Goal: Task Accomplishment & Management: Use online tool/utility

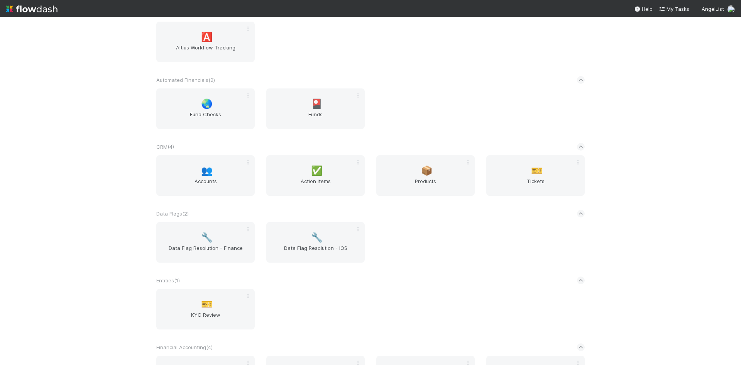
scroll to position [309, 0]
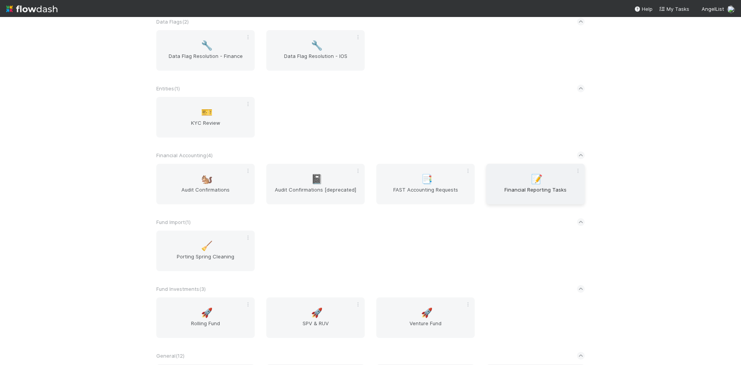
click at [510, 183] on div "📝 Financial Reporting Tasks" at bounding box center [535, 184] width 98 height 41
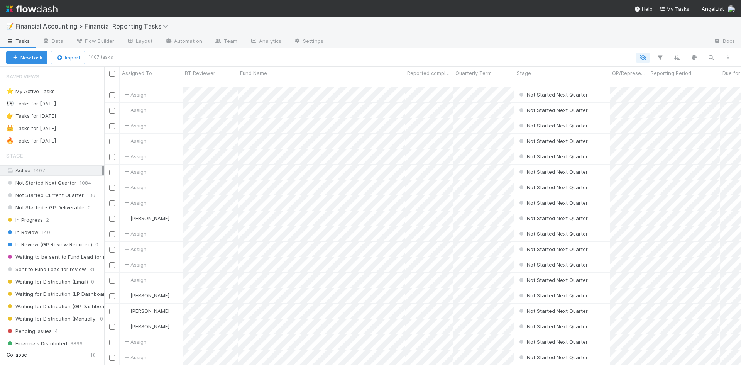
scroll to position [279, 631]
click at [713, 57] on icon "button" at bounding box center [711, 57] width 8 height 7
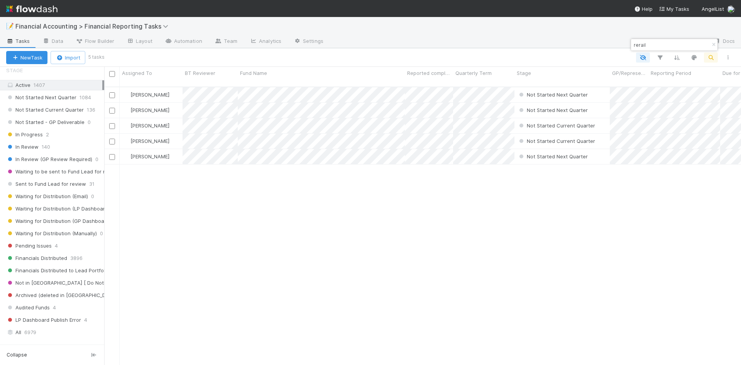
scroll to position [232, 0]
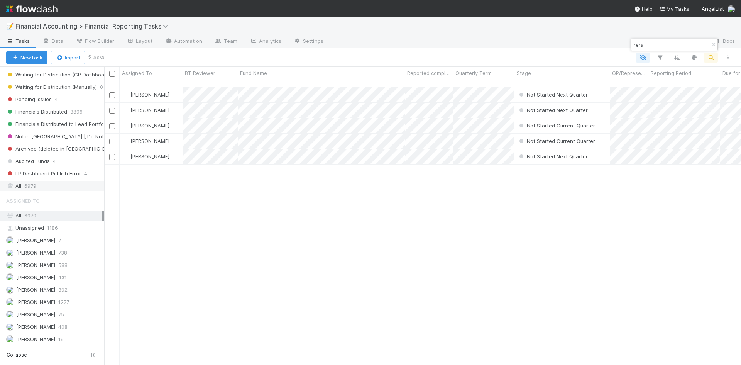
type input "rerail"
click at [28, 189] on span "6979" at bounding box center [30, 186] width 12 height 10
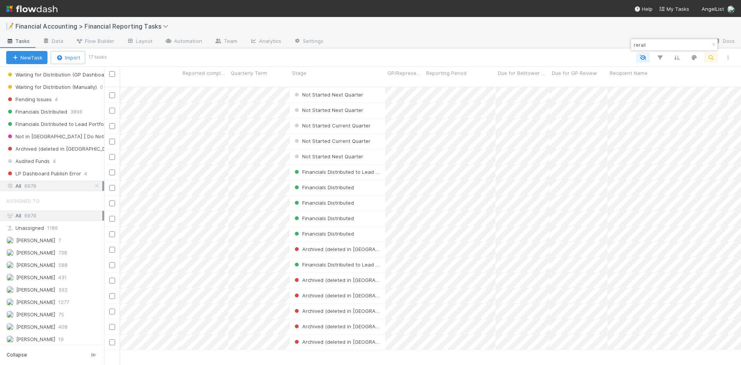
scroll to position [0, 59]
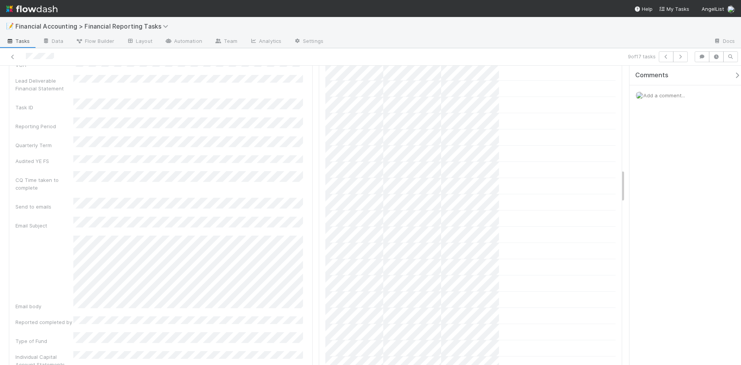
scroll to position [695, 0]
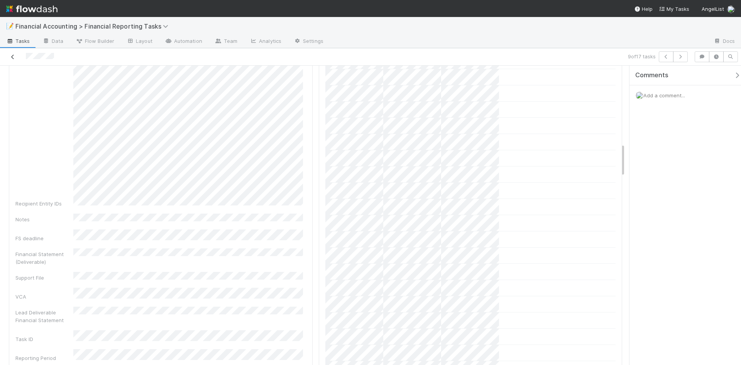
click at [14, 54] on icon at bounding box center [13, 56] width 8 height 5
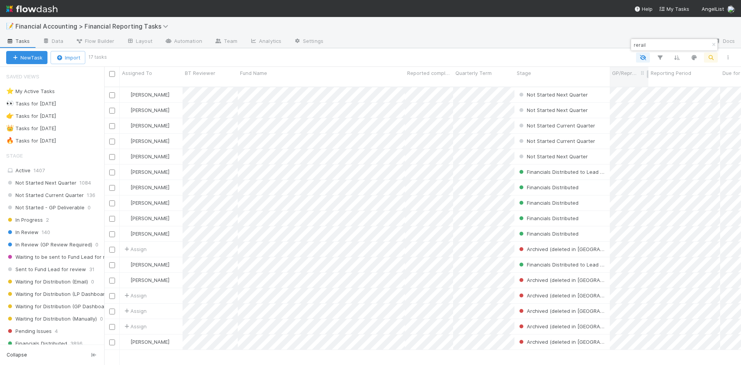
scroll to position [279, 631]
click at [658, 58] on icon "button" at bounding box center [660, 57] width 8 height 7
click at [533, 78] on button "Add Filter" at bounding box center [542, 80] width 232 height 11
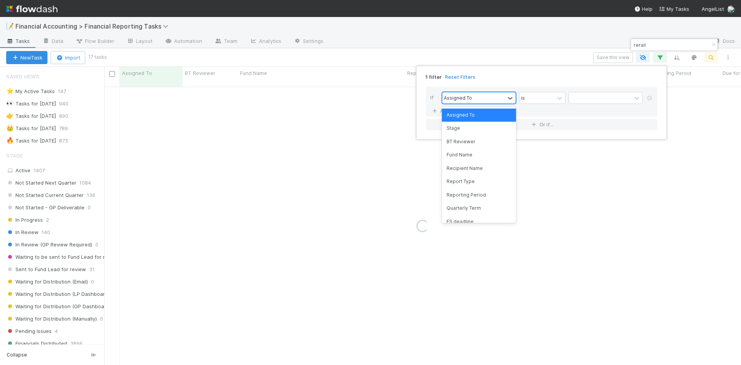
click at [495, 98] on div "Assigned To" at bounding box center [473, 97] width 63 height 11
click at [465, 195] on div "Reporting Period" at bounding box center [479, 194] width 74 height 13
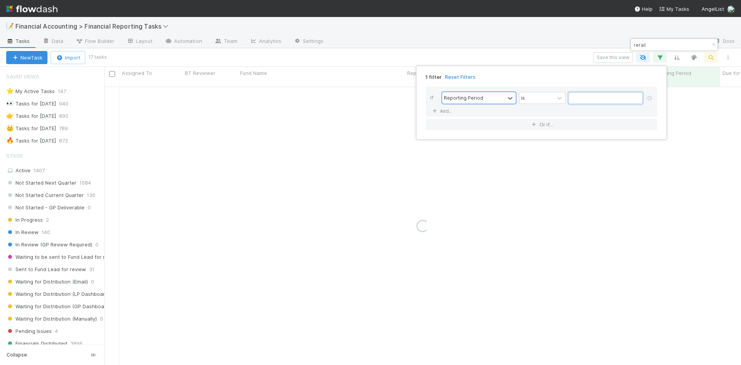
click at [593, 97] on input "text" at bounding box center [606, 98] width 74 height 12
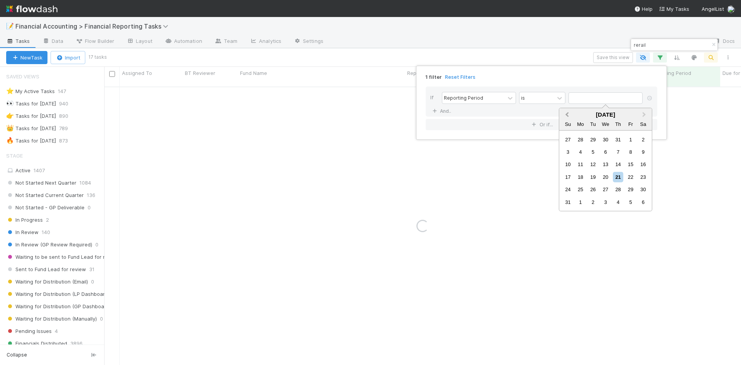
click at [566, 116] on button "Previous Month" at bounding box center [566, 115] width 12 height 12
click at [578, 190] on div "30" at bounding box center [581, 189] width 10 height 10
type input "06/30/2025"
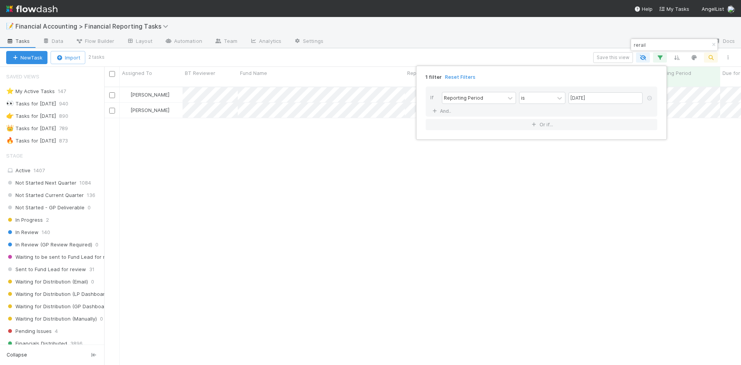
scroll to position [279, 631]
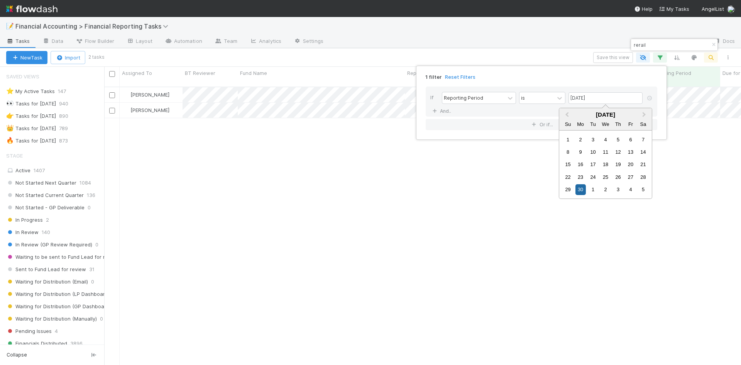
drag, startPoint x: 324, startPoint y: 205, endPoint x: 326, endPoint y: 200, distance: 5.5
click at [324, 203] on div "1 filter Reset Filters If Reporting Period is 06/30/2025 And.. Or if..." at bounding box center [370, 182] width 741 height 365
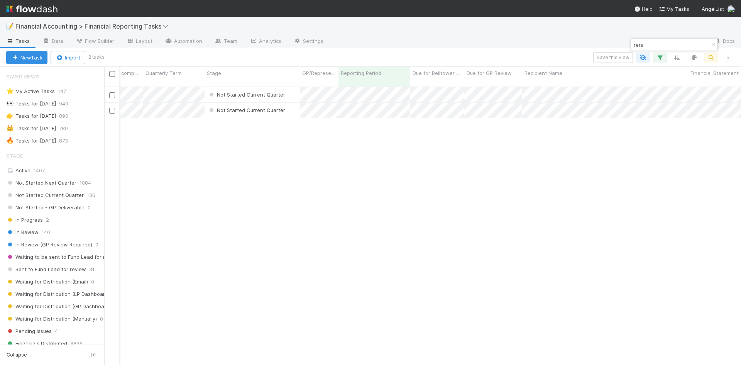
scroll to position [0, 0]
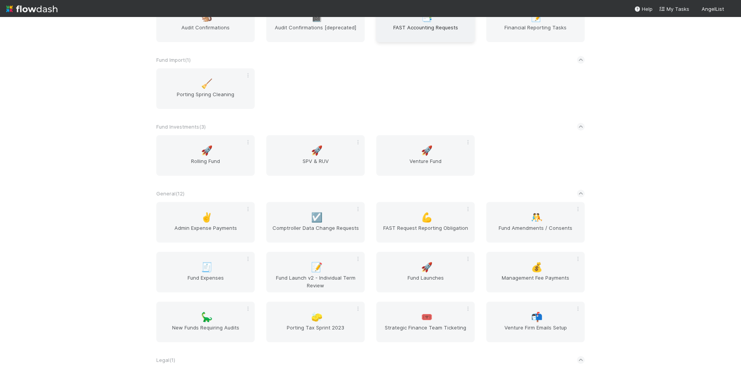
scroll to position [270, 0]
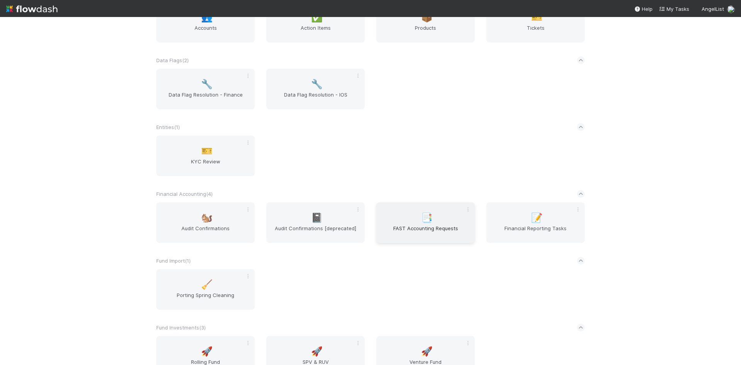
click at [432, 227] on span "FAST Accounting Requests" at bounding box center [426, 231] width 92 height 15
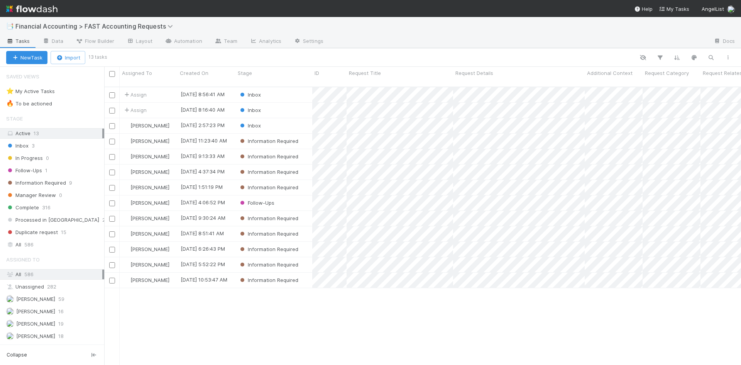
scroll to position [279, 631]
click at [284, 104] on div "Inbox" at bounding box center [274, 110] width 77 height 15
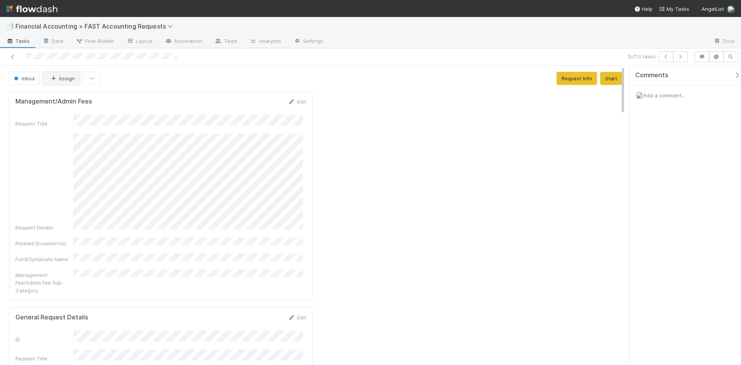
click at [59, 79] on button "Assign" at bounding box center [61, 78] width 37 height 13
click at [74, 98] on span "[PERSON_NAME]" at bounding box center [73, 98] width 39 height 6
click at [12, 57] on icon at bounding box center [13, 56] width 8 height 5
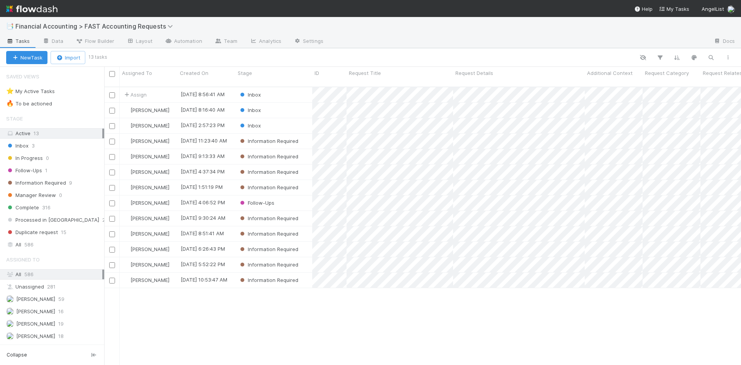
scroll to position [279, 631]
click at [291, 87] on div "Inbox" at bounding box center [274, 94] width 77 height 15
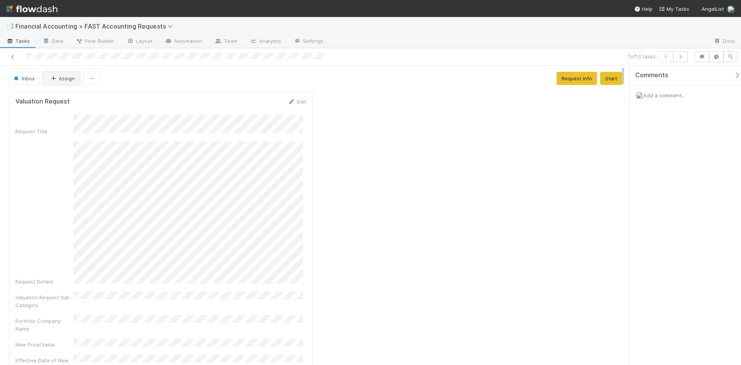
click at [60, 76] on button "Assign" at bounding box center [61, 78] width 37 height 13
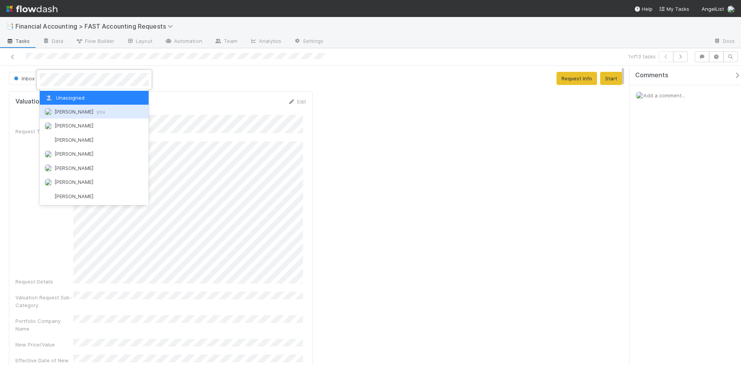
click at [80, 109] on span "Kevin Fawcett you" at bounding box center [79, 111] width 51 height 6
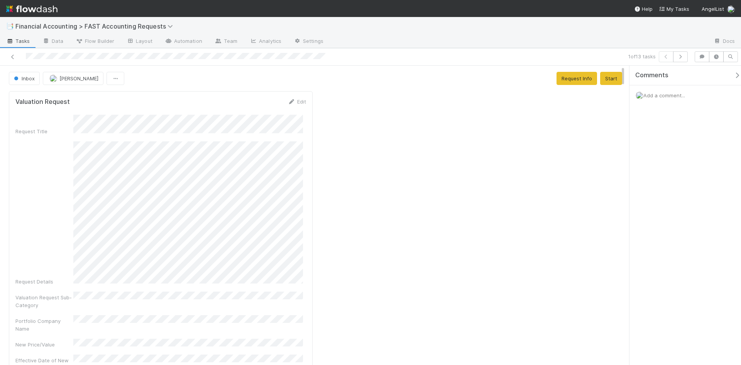
click at [661, 97] on span "Add a comment..." at bounding box center [665, 95] width 42 height 6
click at [688, 161] on button "[PERSON_NAME]" at bounding box center [676, 157] width 58 height 11
click at [679, 207] on span "Choose or drag and drop file(s)" at bounding box center [688, 206] width 92 height 12
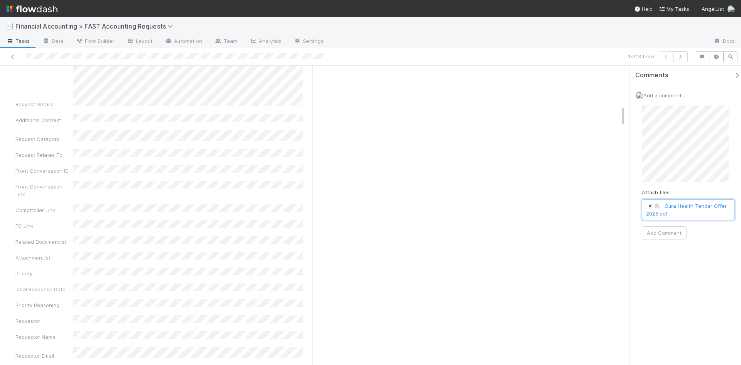
scroll to position [579, 0]
click at [668, 230] on button "Add Comment" at bounding box center [664, 232] width 45 height 13
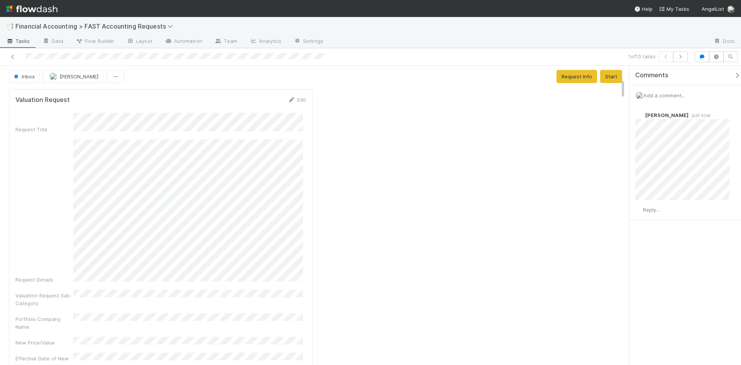
scroll to position [0, 0]
click at [615, 75] on button "Start" at bounding box center [611, 78] width 22 height 13
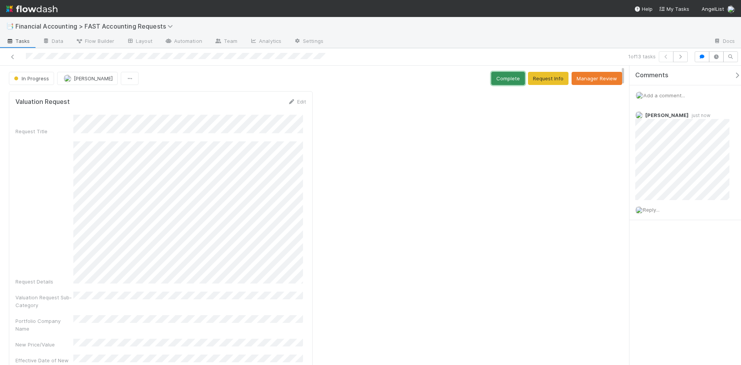
click at [515, 80] on button "Complete" at bounding box center [508, 78] width 34 height 13
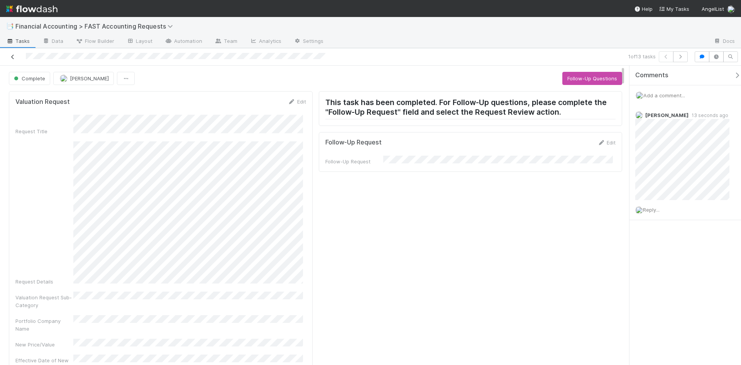
click at [15, 57] on icon at bounding box center [13, 56] width 8 height 5
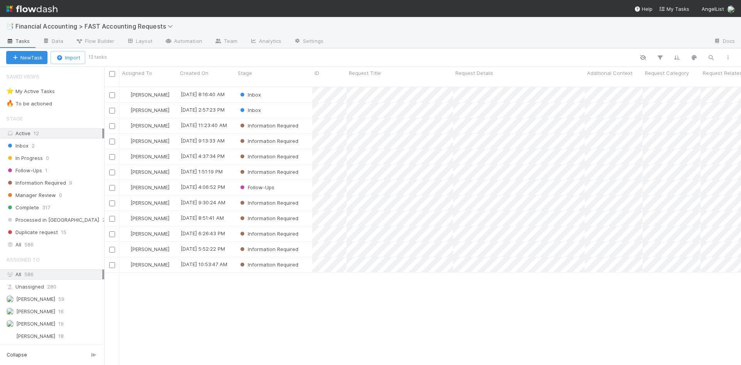
scroll to position [279, 631]
click at [35, 209] on span "Complete" at bounding box center [22, 208] width 33 height 10
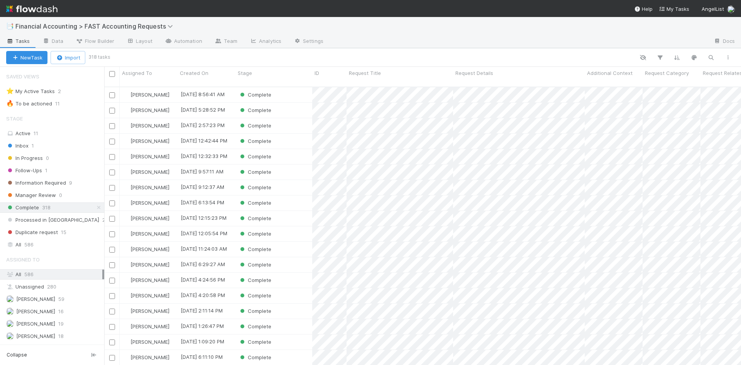
scroll to position [279, 631]
click at [299, 180] on div "Complete" at bounding box center [274, 187] width 77 height 15
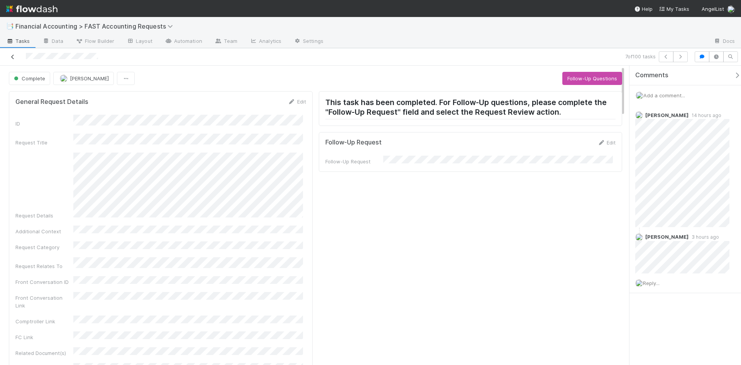
click at [11, 55] on icon at bounding box center [13, 56] width 8 height 5
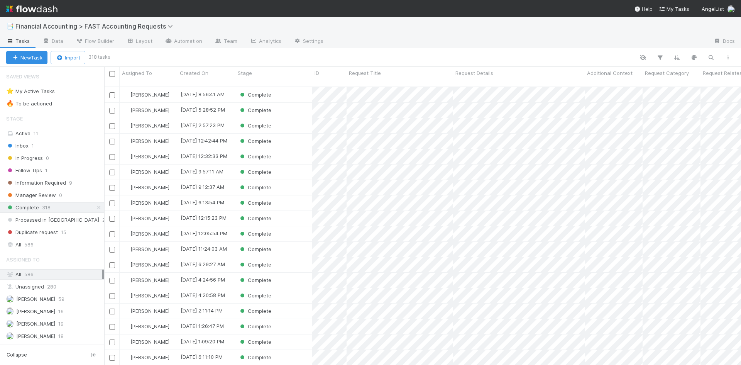
scroll to position [279, 631]
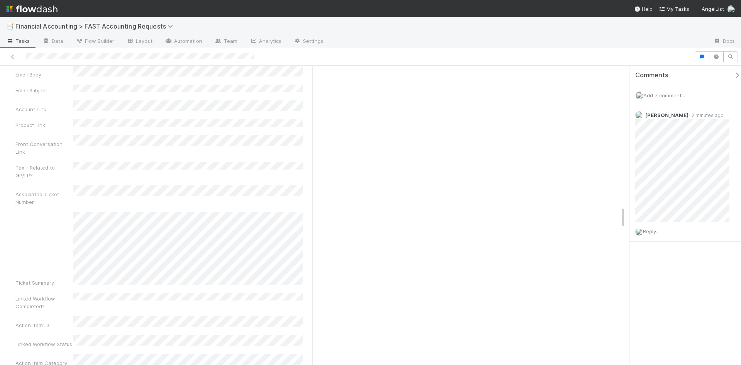
scroll to position [1853, 0]
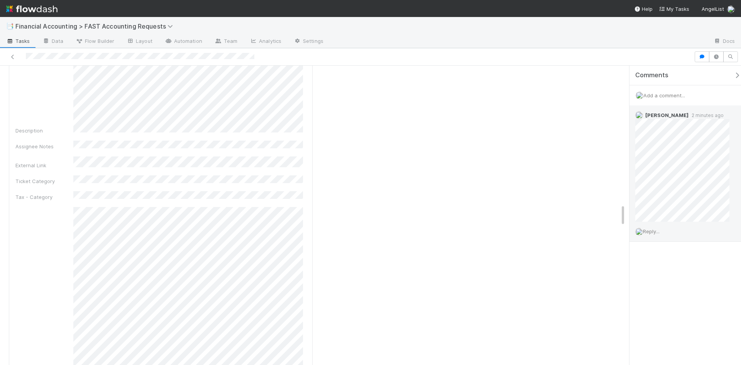
click at [653, 233] on span "Reply..." at bounding box center [651, 231] width 17 height 6
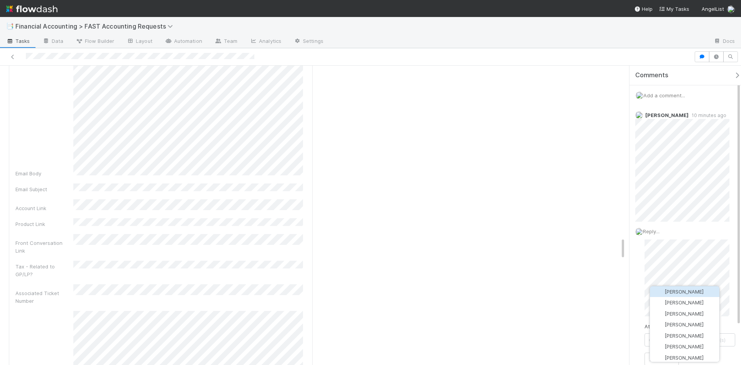
scroll to position [2316, 0]
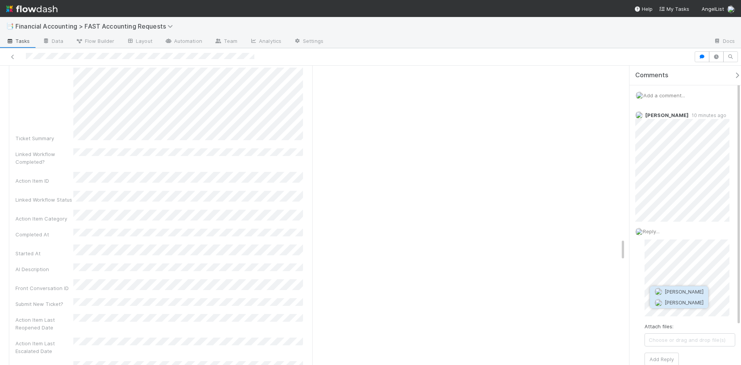
click at [682, 304] on span "[PERSON_NAME]" at bounding box center [684, 302] width 39 height 6
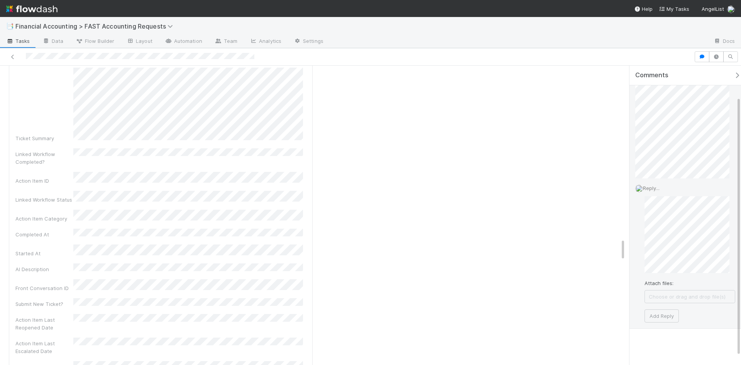
scroll to position [46, 0]
click at [664, 314] on button "Add Reply" at bounding box center [662, 313] width 34 height 13
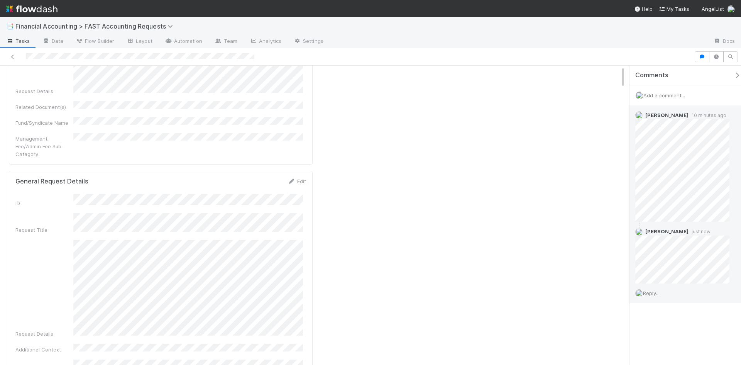
scroll to position [0, 0]
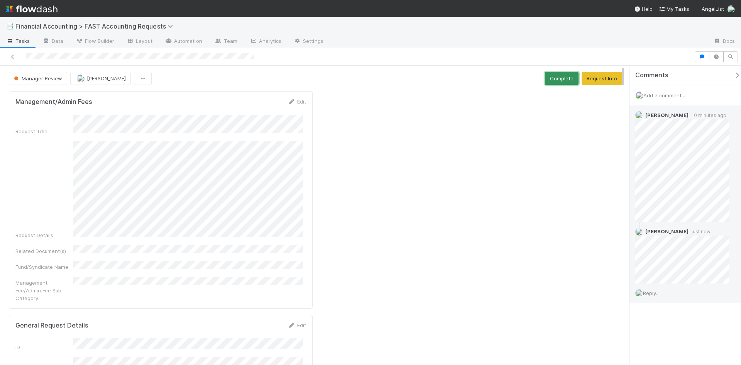
click at [560, 77] on button "Complete" at bounding box center [562, 78] width 34 height 13
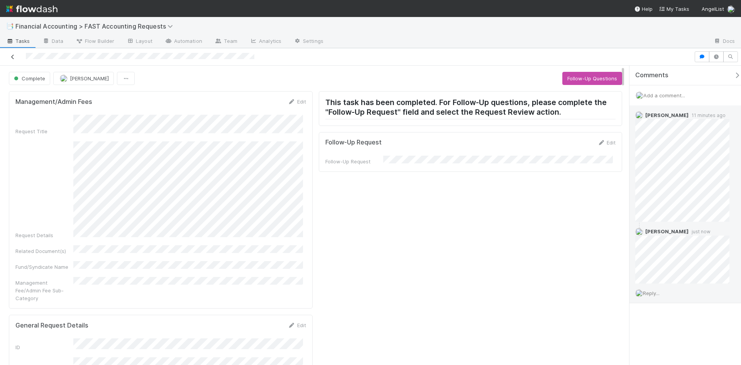
click at [10, 56] on icon at bounding box center [13, 56] width 8 height 5
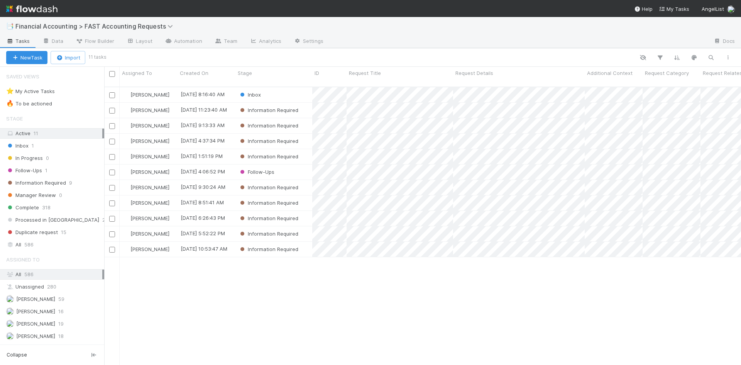
scroll to position [279, 631]
click at [283, 164] on div "Follow-Ups" at bounding box center [274, 171] width 77 height 15
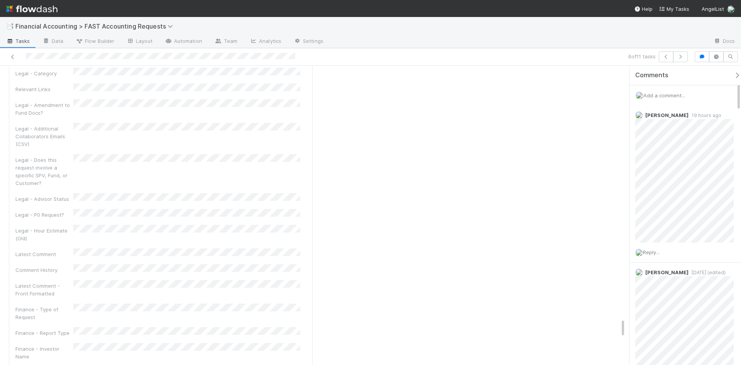
scroll to position [3909, 0]
click at [16, 54] on icon at bounding box center [13, 56] width 8 height 5
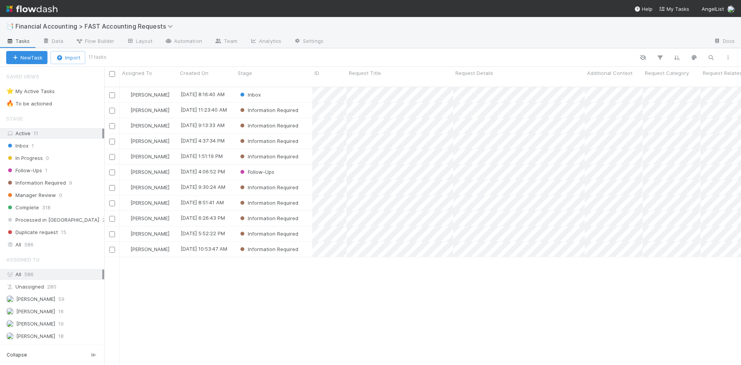
scroll to position [279, 631]
click at [304, 151] on div "Information Required" at bounding box center [274, 156] width 77 height 15
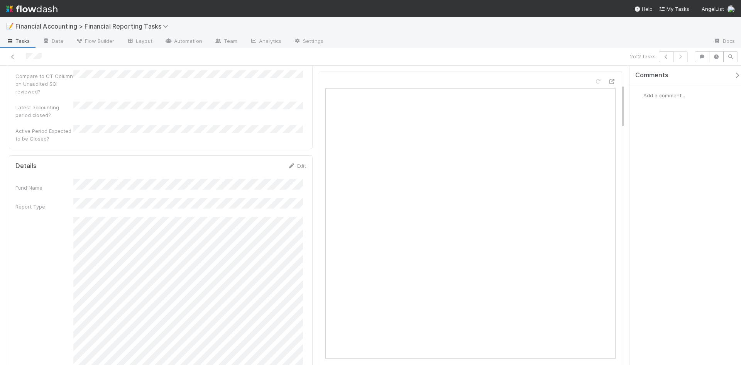
scroll to position [39, 0]
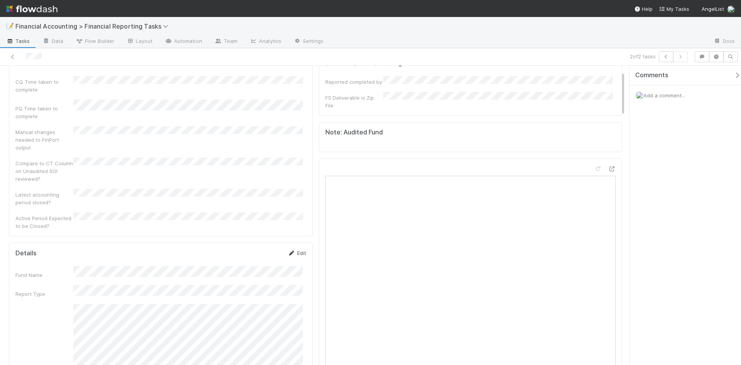
click at [300, 250] on link "Edit" at bounding box center [297, 253] width 18 height 6
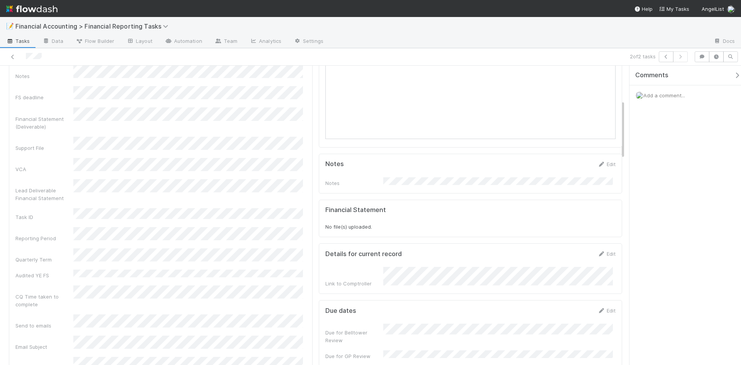
scroll to position [347, 0]
drag, startPoint x: 203, startPoint y: 135, endPoint x: 347, endPoint y: 36, distance: 175.7
click at [347, 36] on div at bounding box center [519, 42] width 378 height 12
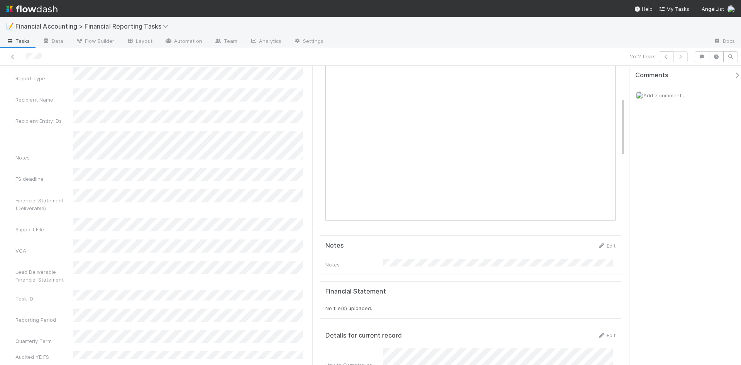
scroll to position [154, 0]
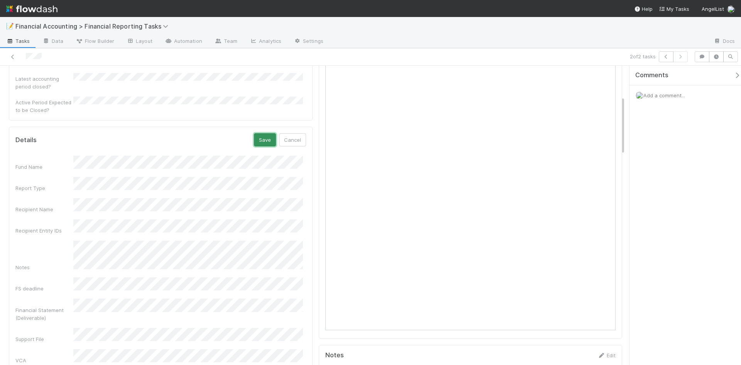
click at [263, 133] on button "Save" at bounding box center [265, 139] width 22 height 13
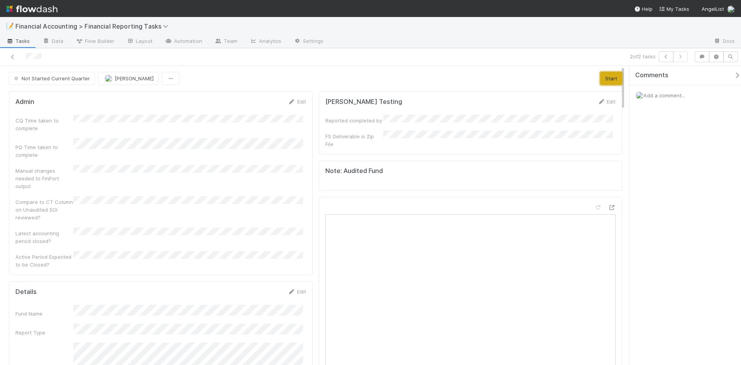
click at [602, 80] on button "Start" at bounding box center [611, 78] width 22 height 13
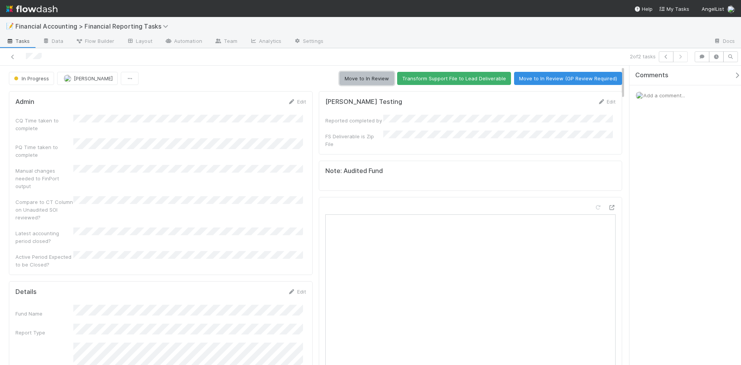
click at [365, 80] on button "Move to In Review" at bounding box center [367, 78] width 54 height 13
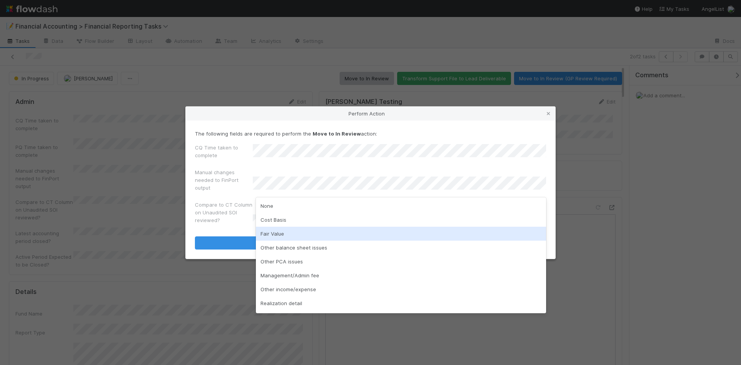
click at [277, 236] on div "Fair Value" at bounding box center [401, 234] width 290 height 14
click at [292, 234] on div "Other balance sheet issues" at bounding box center [401, 234] width 290 height 14
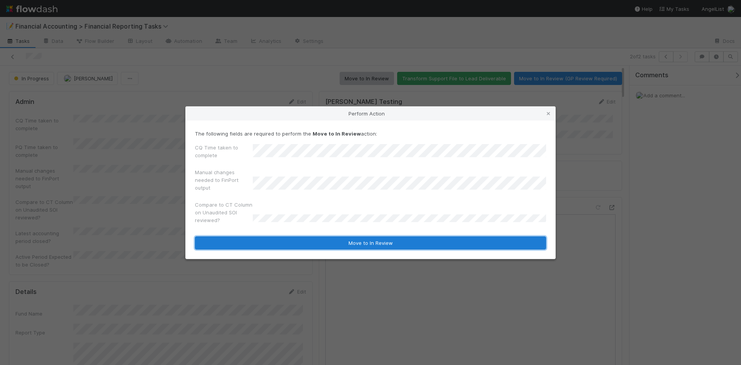
click at [278, 244] on button "Move to In Review" at bounding box center [370, 242] width 351 height 13
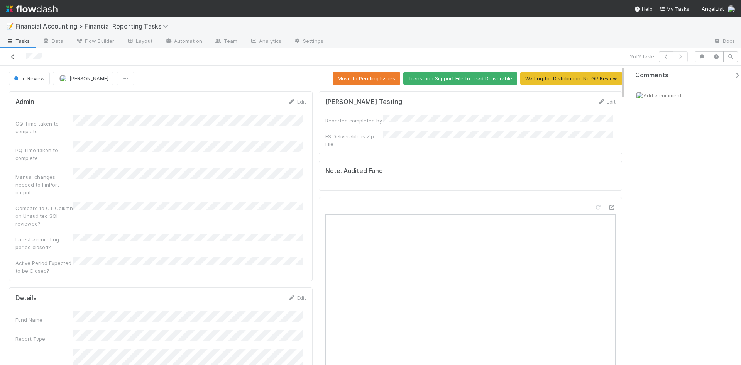
click at [10, 57] on icon at bounding box center [13, 56] width 8 height 5
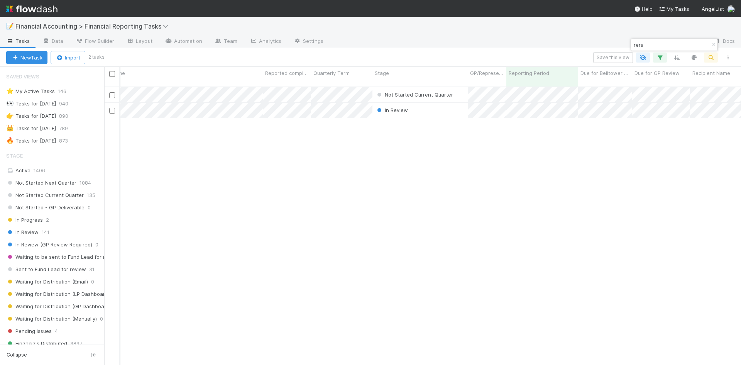
scroll to position [0, 5]
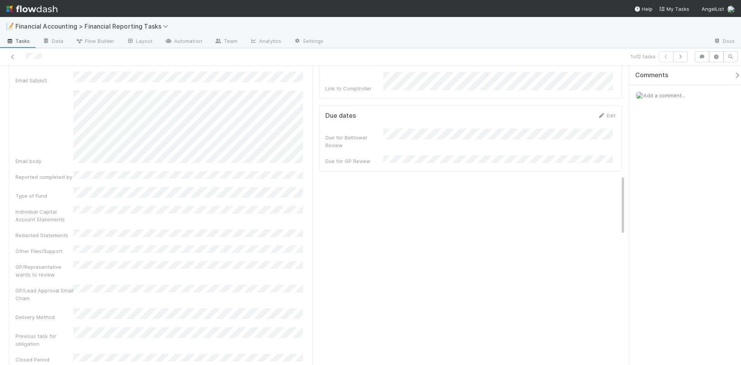
scroll to position [193, 0]
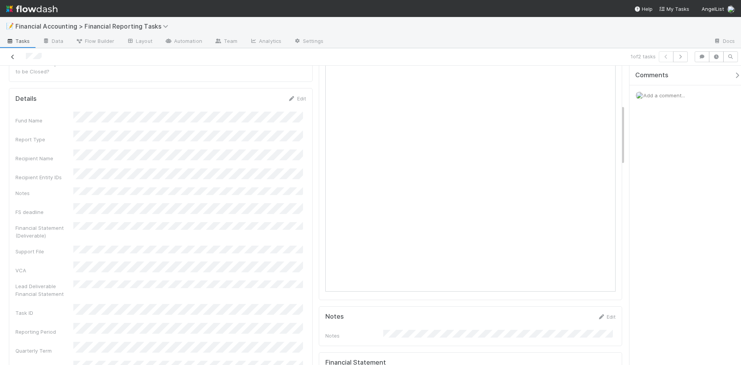
click at [14, 58] on icon at bounding box center [13, 56] width 8 height 5
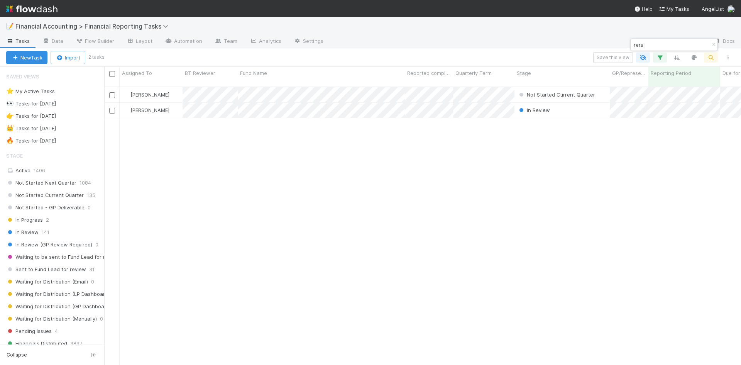
scroll to position [279, 631]
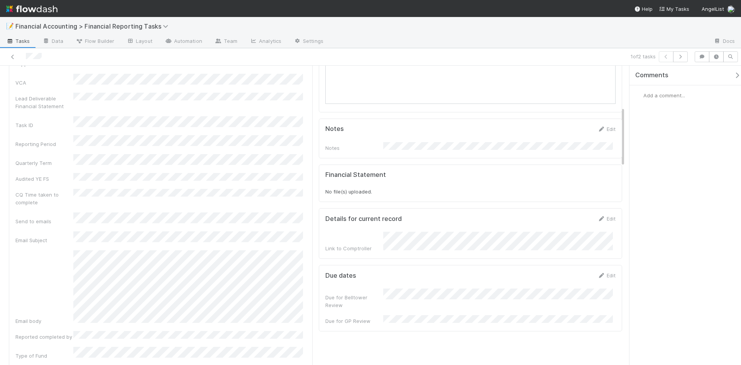
scroll to position [193, 0]
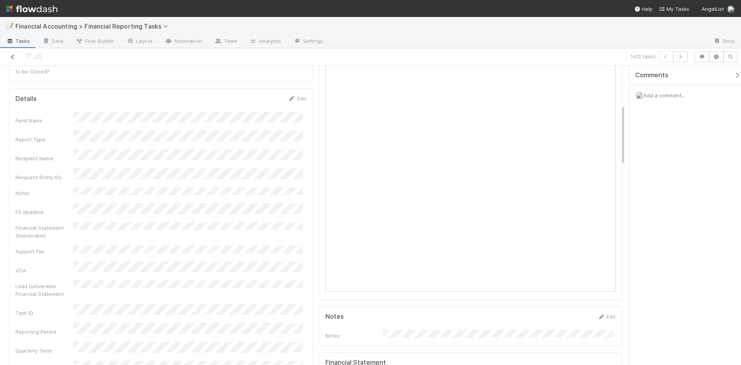
click at [14, 59] on icon at bounding box center [13, 56] width 8 height 5
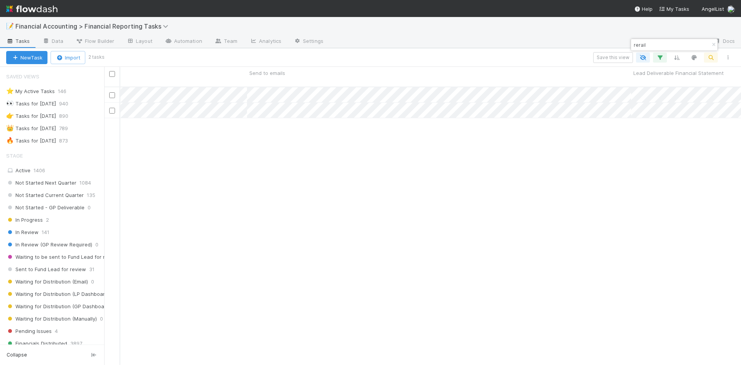
scroll to position [0, 852]
click at [175, 87] on div "[PERSON_NAME]" at bounding box center [151, 94] width 63 height 15
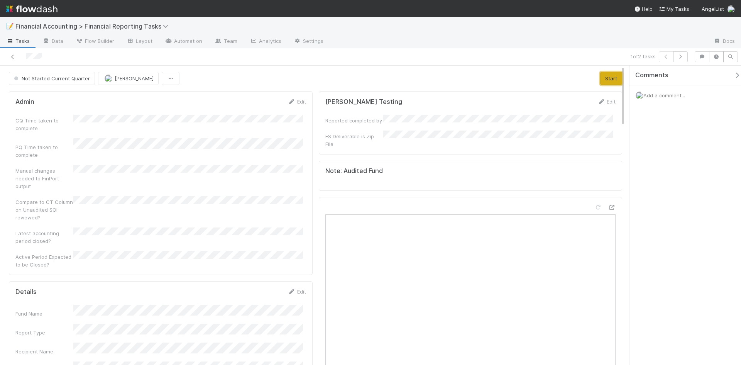
click at [604, 77] on button "Start" at bounding box center [611, 78] width 22 height 13
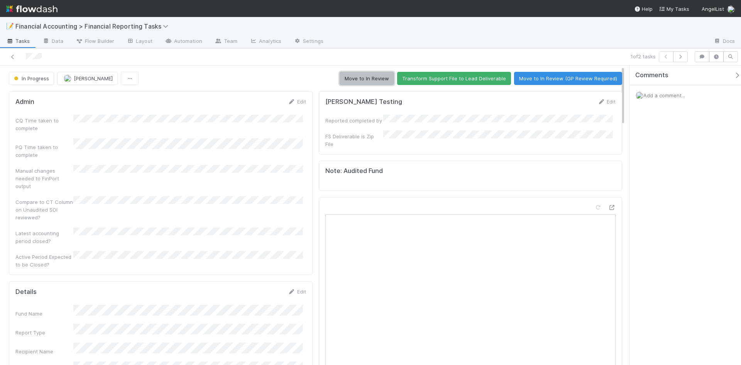
click at [363, 79] on button "Move to In Review" at bounding box center [367, 78] width 54 height 13
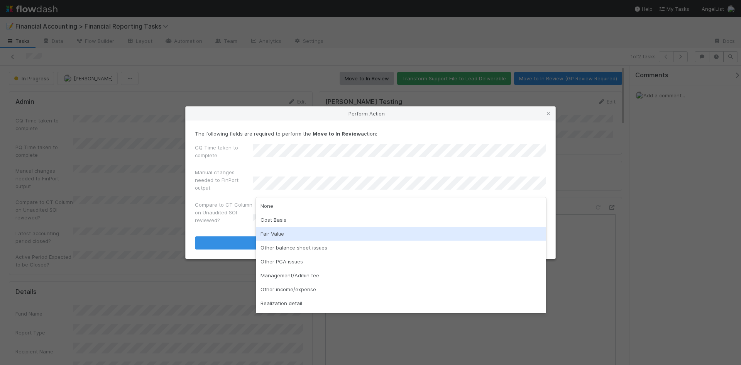
click at [280, 231] on div "Fair Value" at bounding box center [401, 234] width 290 height 14
click at [302, 235] on div "Other balance sheet issues" at bounding box center [401, 234] width 290 height 14
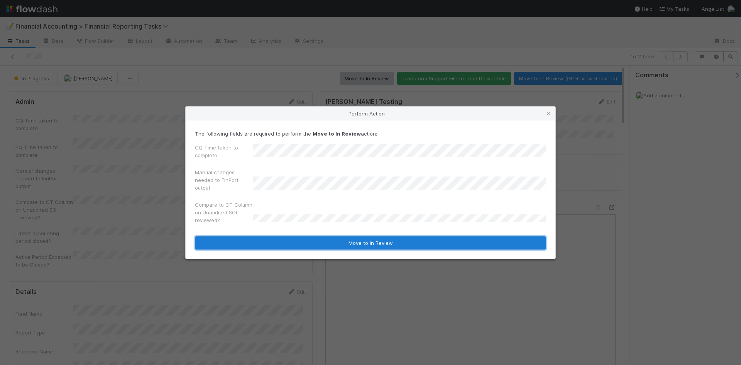
click at [303, 242] on button "Move to In Review" at bounding box center [370, 242] width 351 height 13
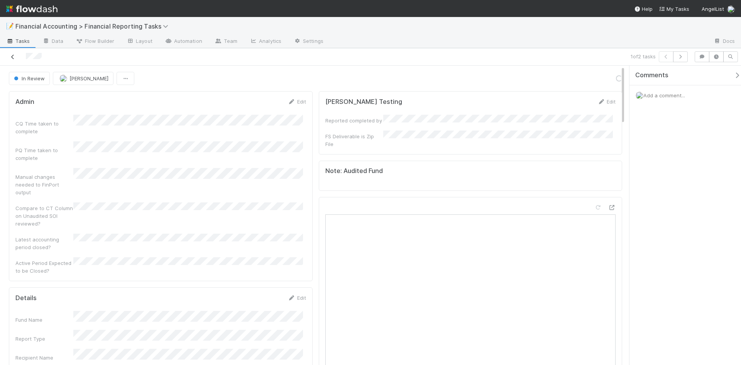
click at [14, 56] on icon at bounding box center [13, 56] width 8 height 5
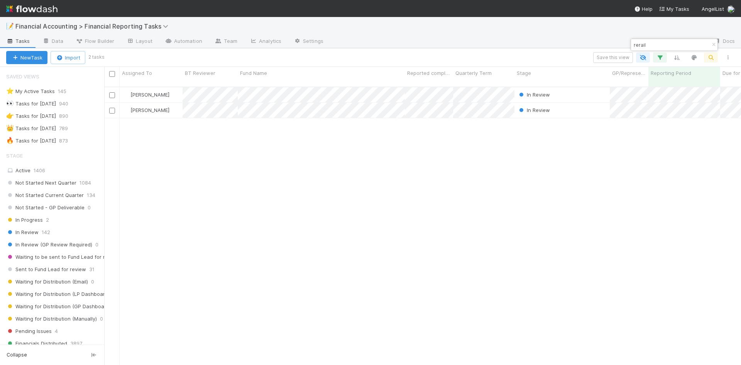
click at [349, 195] on div "James Palmer In Review 4/1/25, 2:04:29 AM 8/21/25, 12:29:00 PM 0 0 0 0 James Pa…" at bounding box center [422, 229] width 637 height 284
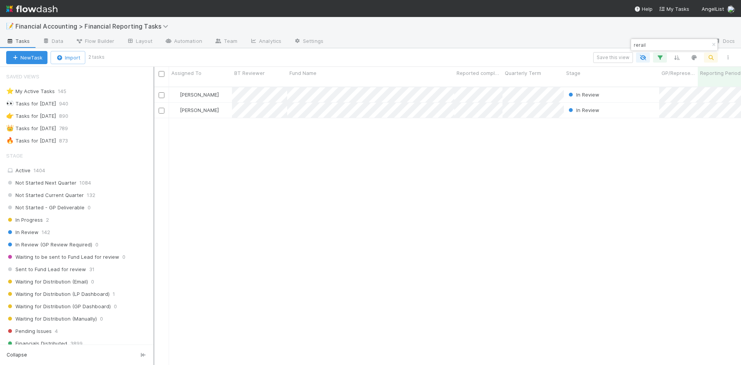
scroll to position [279, 568]
drag, startPoint x: 105, startPoint y: 225, endPoint x: 167, endPoint y: 224, distance: 62.6
click at [167, 224] on div at bounding box center [167, 216] width 1 height 298
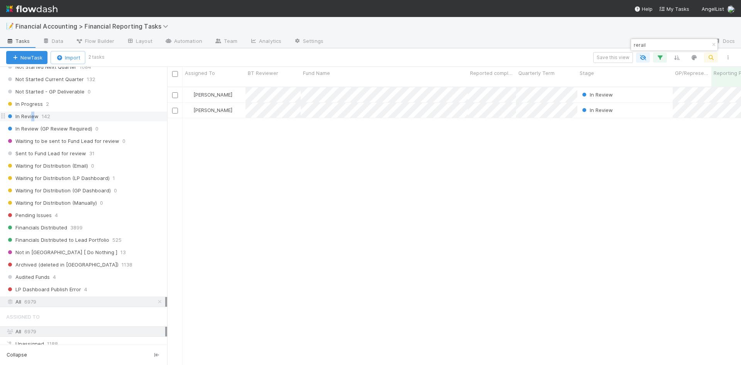
click at [33, 118] on span "In Review" at bounding box center [22, 117] width 32 height 10
